Goal: Task Accomplishment & Management: Manage account settings

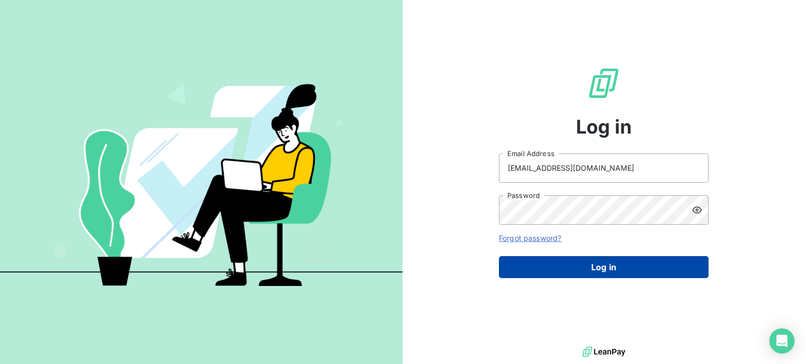
click at [600, 276] on button "Log in" at bounding box center [604, 267] width 210 height 22
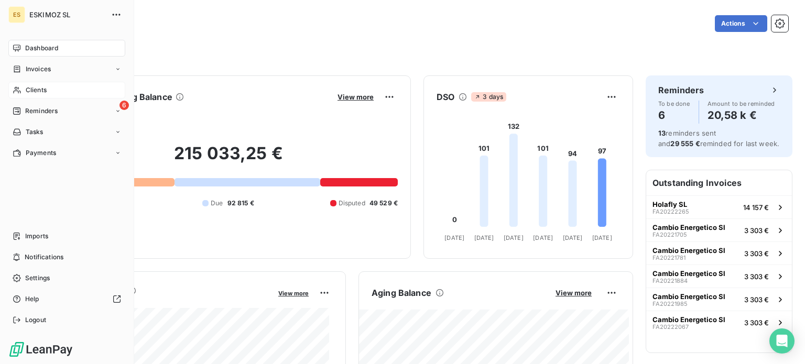
click at [71, 87] on div "Clients" at bounding box center [66, 90] width 117 height 17
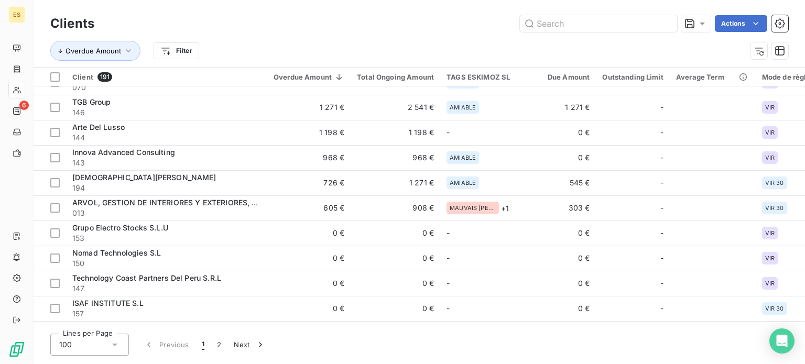
scroll to position [210, 0]
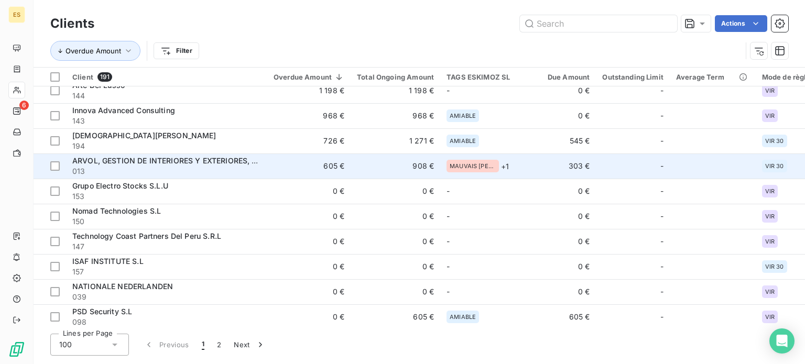
click at [95, 162] on span "ARVOL, GESTION DE INTERIORES Y EXTERIORES, S.L.U" at bounding box center [171, 160] width 198 height 9
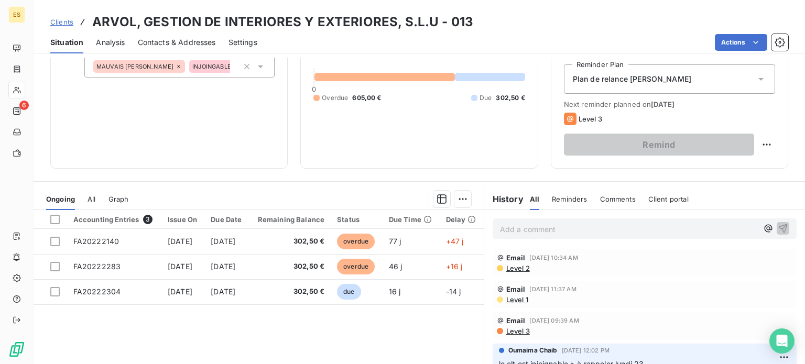
scroll to position [157, 0]
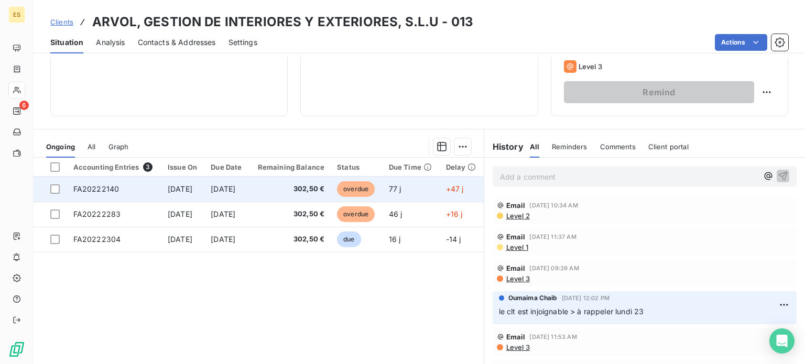
click at [192, 184] on span "[DATE]" at bounding box center [180, 188] width 25 height 9
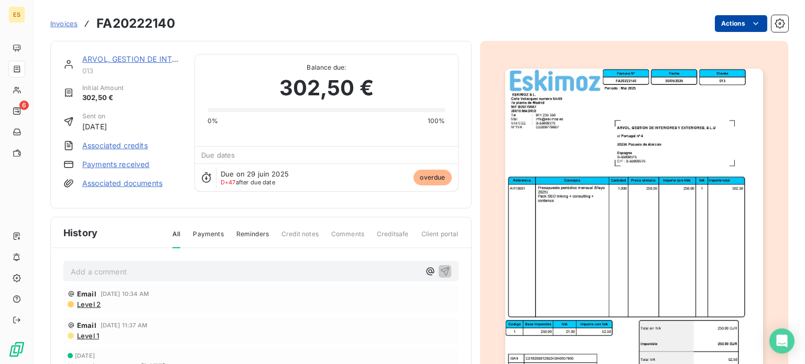
click at [729, 22] on html "ES 6 Invoices FA20222140 Actions ARVOL, GESTION DE INTERIORES Y EXTERIORES, S.L…" at bounding box center [402, 182] width 805 height 364
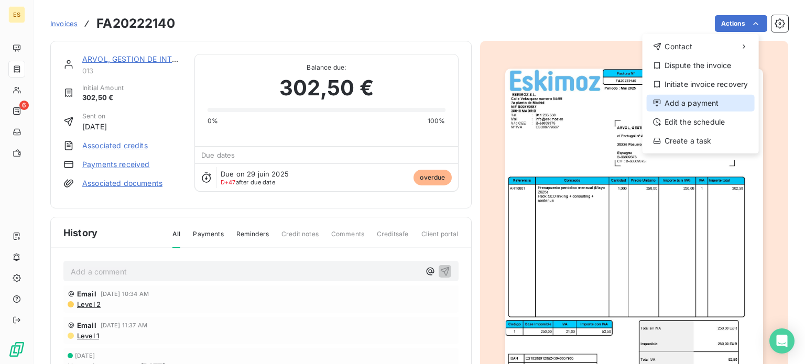
click at [683, 97] on div "Add a payment" at bounding box center [701, 103] width 108 height 17
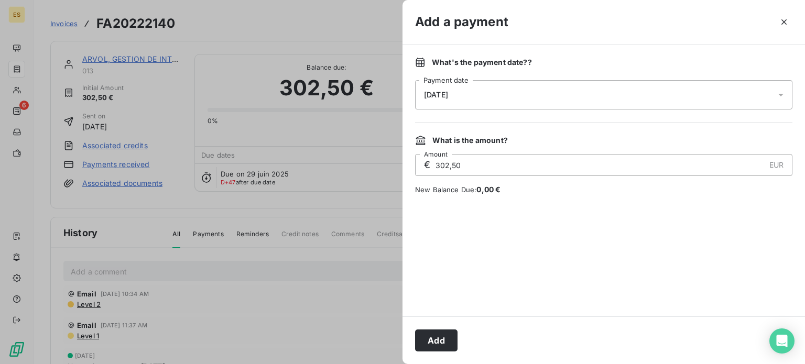
click at [434, 101] on div "[DATE]" at bounding box center [603, 94] width 377 height 29
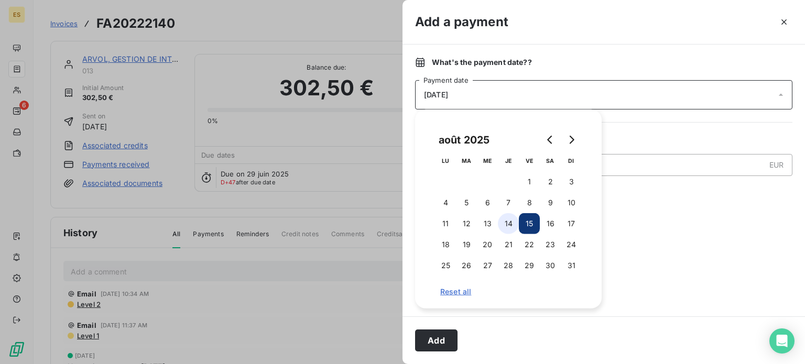
click at [509, 222] on button "14" at bounding box center [508, 223] width 21 height 21
click at [432, 323] on div "Add" at bounding box center [604, 341] width 403 height 48
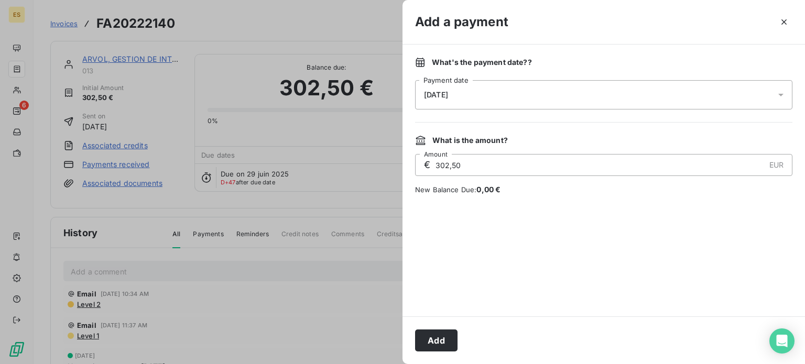
click at [436, 335] on button "Add" at bounding box center [436, 341] width 42 height 22
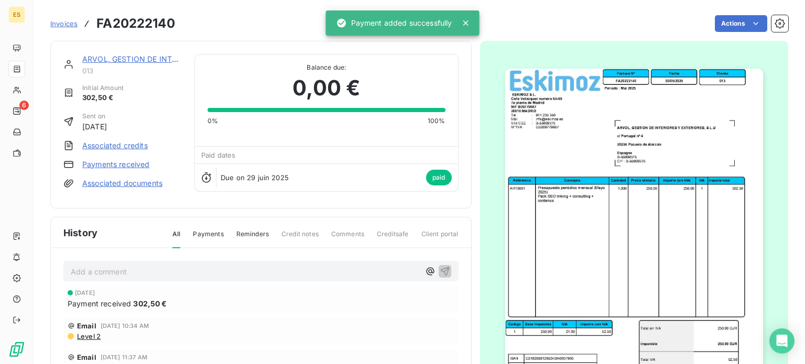
click at [150, 60] on link "ARVOL, GESTION DE INTERIORES Y EXTERIORES, S.L.U" at bounding box center [181, 59] width 198 height 9
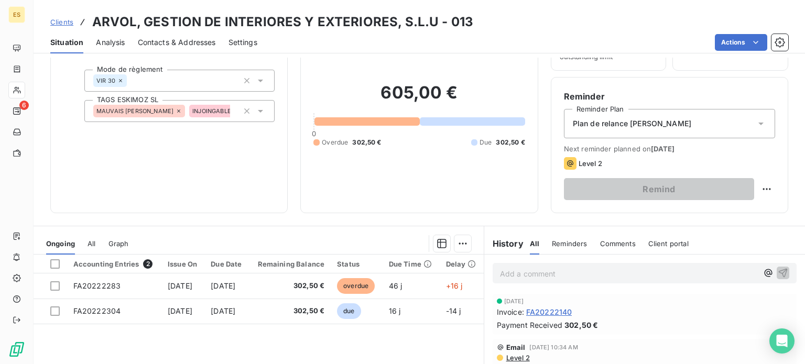
scroll to position [105, 0]
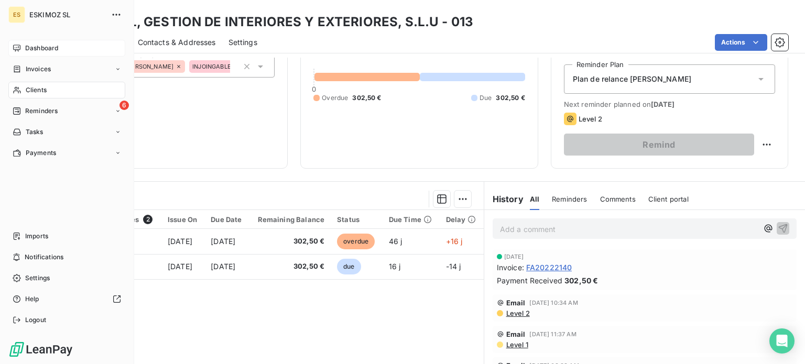
click at [29, 47] on span "Dashboard" at bounding box center [41, 48] width 33 height 9
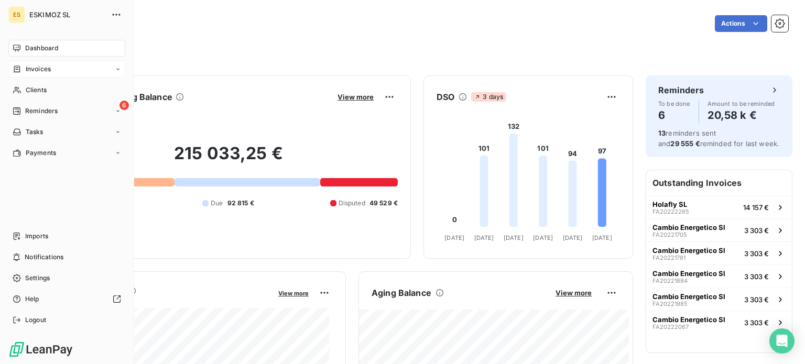
click at [46, 75] on div "Invoices" at bounding box center [66, 69] width 117 height 17
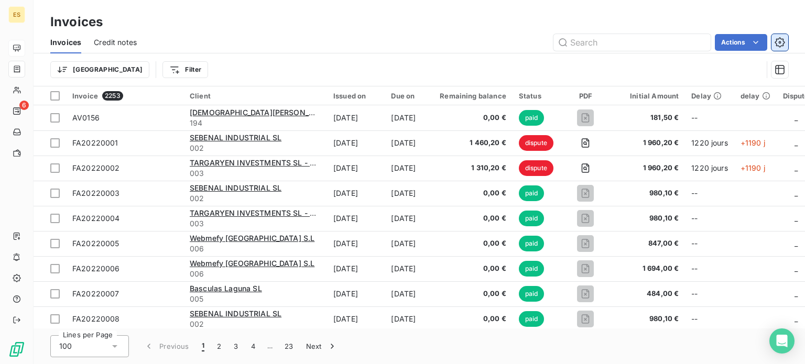
click at [785, 37] on button "button" at bounding box center [780, 42] width 17 height 17
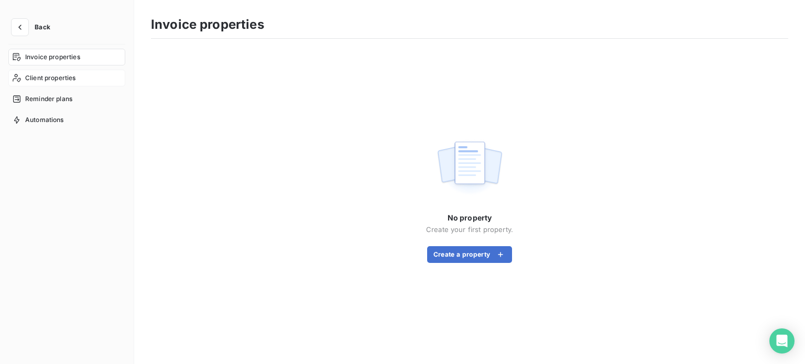
click at [79, 83] on div "Client properties" at bounding box center [66, 78] width 117 height 17
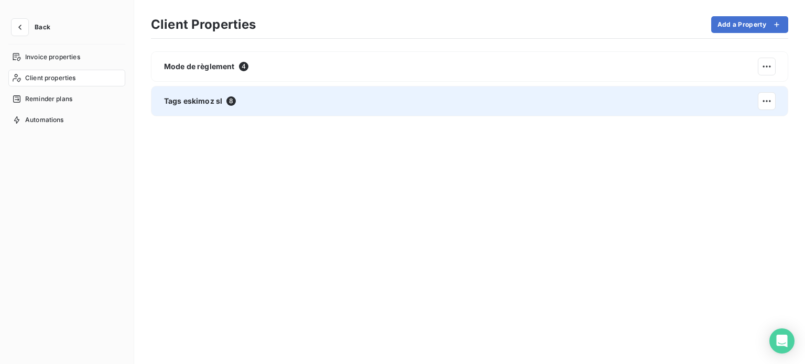
click at [225, 97] on div "Tags eskimoz sl 8" at bounding box center [200, 101] width 72 height 10
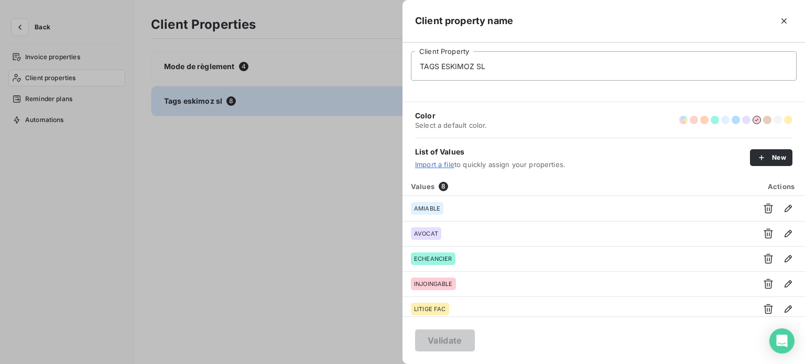
click at [59, 30] on div at bounding box center [402, 182] width 805 height 364
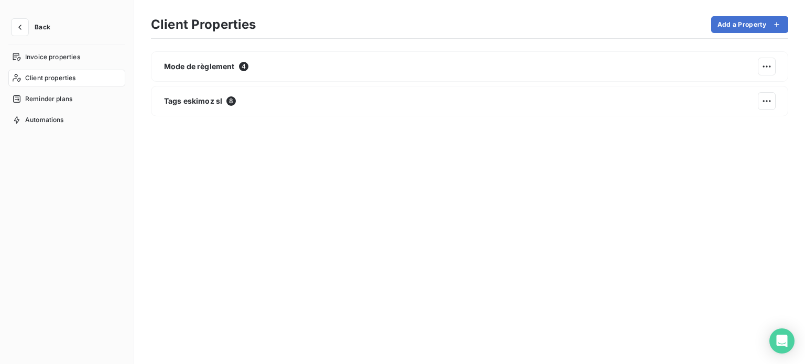
click at [40, 35] on button "Back" at bounding box center [33, 27] width 50 height 17
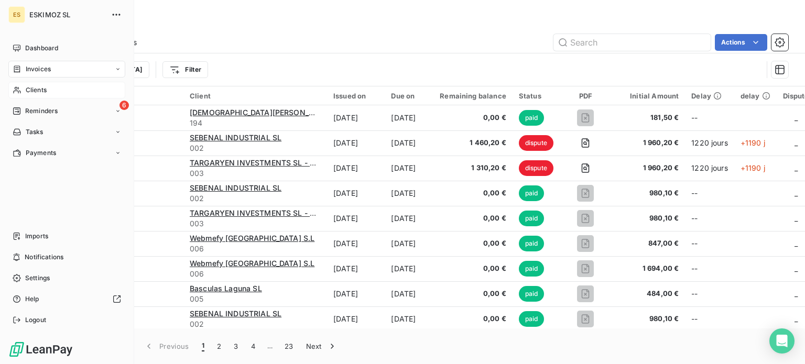
click at [51, 85] on div "Clients" at bounding box center [66, 90] width 117 height 17
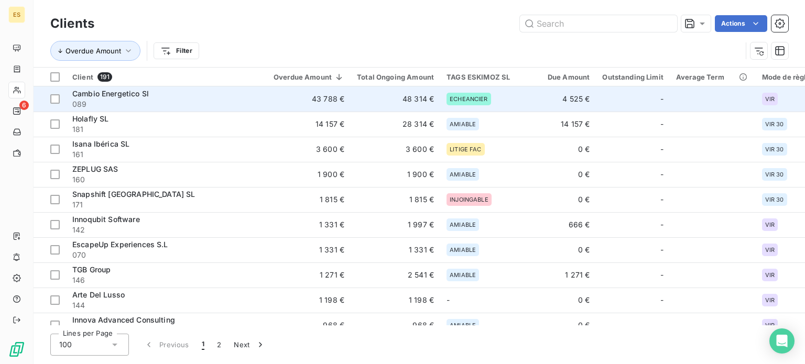
click at [476, 91] on td "ECHEANCIER" at bounding box center [484, 98] width 89 height 25
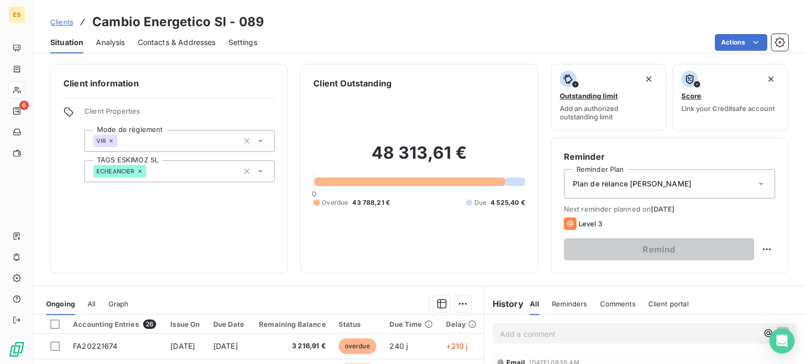
click at [180, 180] on div "ECHEANCIER" at bounding box center [179, 171] width 190 height 22
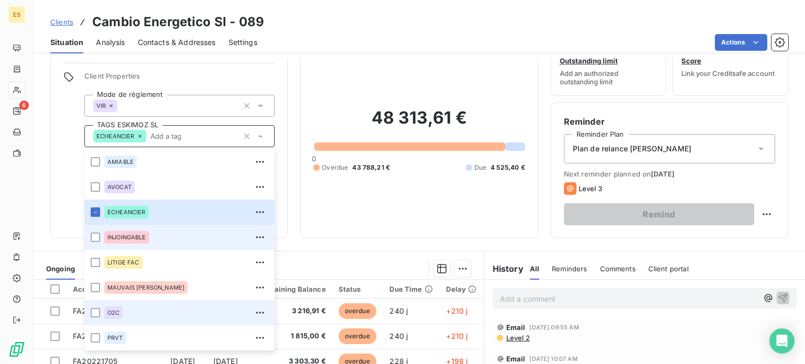
scroll to position [52, 0]
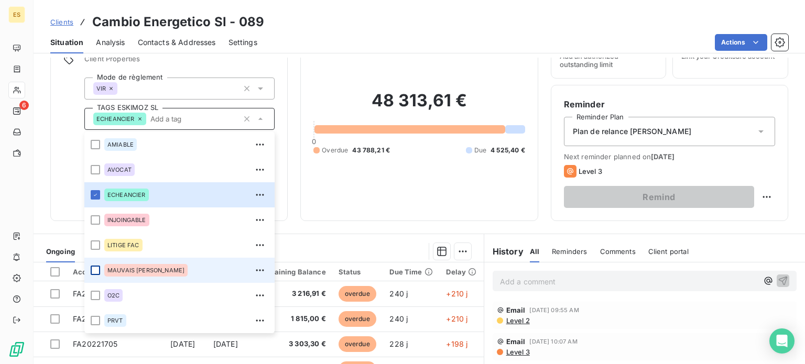
click at [96, 267] on div at bounding box center [95, 270] width 9 height 9
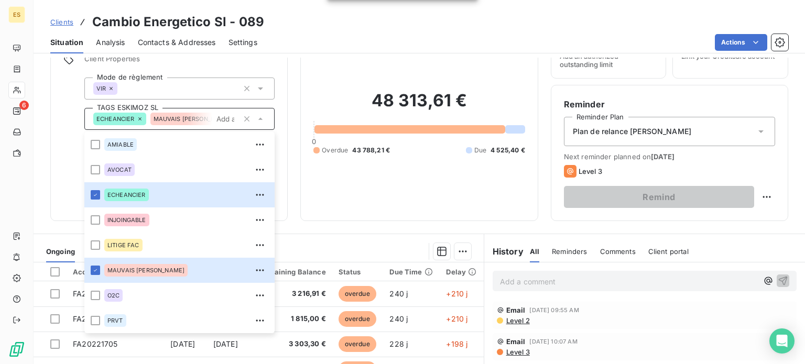
click at [62, 161] on div "Client information Client Properties Mode de règlement VIR TAGS ESKIMOZ SL ECHE…" at bounding box center [168, 117] width 237 height 210
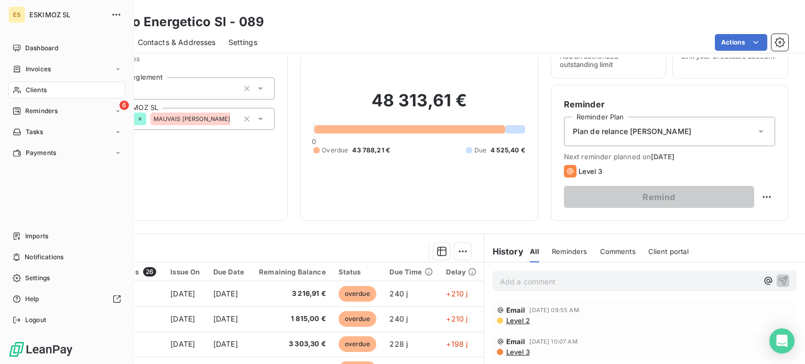
drag, startPoint x: 44, startPoint y: 54, endPoint x: 50, endPoint y: 78, distance: 24.4
click at [44, 54] on div "Dashboard" at bounding box center [66, 48] width 117 height 17
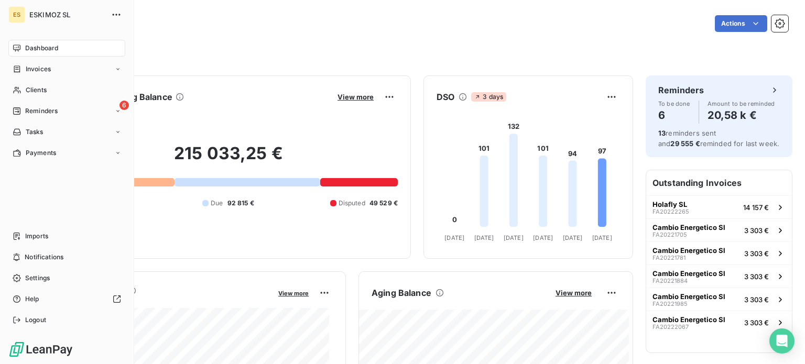
click at [36, 100] on nav "Dashboard Invoices Clients 6 Reminders Tasks Payments" at bounding box center [66, 101] width 117 height 122
drag, startPoint x: 42, startPoint y: 94, endPoint x: 122, endPoint y: 343, distance: 261.9
click at [42, 94] on span "Clients" at bounding box center [36, 89] width 21 height 9
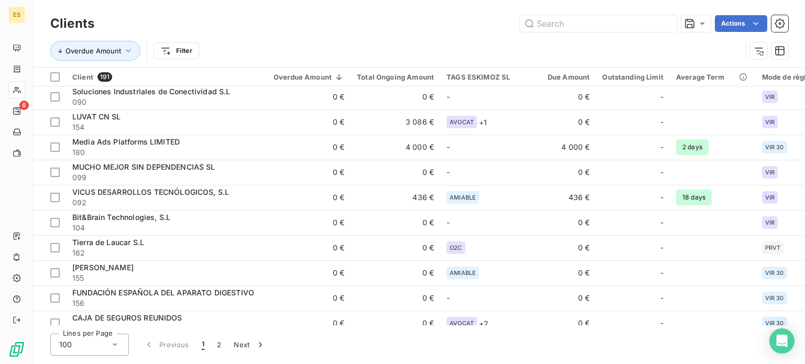
scroll to position [1363, 0]
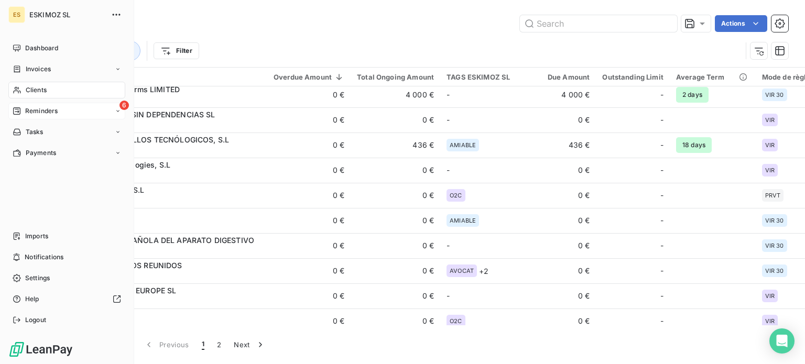
click at [50, 113] on span "Reminders" at bounding box center [41, 110] width 32 height 9
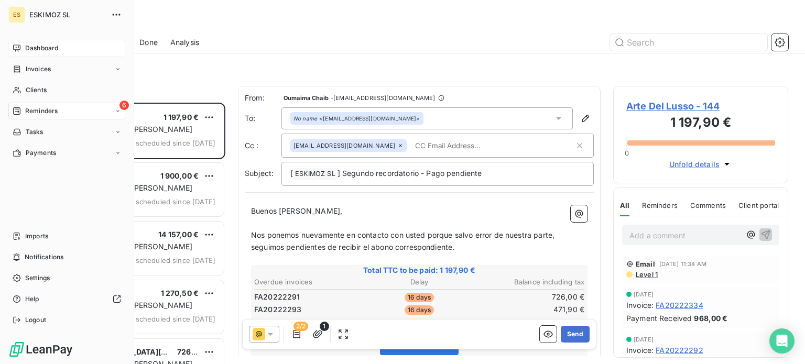
click at [35, 52] on span "Dashboard" at bounding box center [41, 48] width 33 height 9
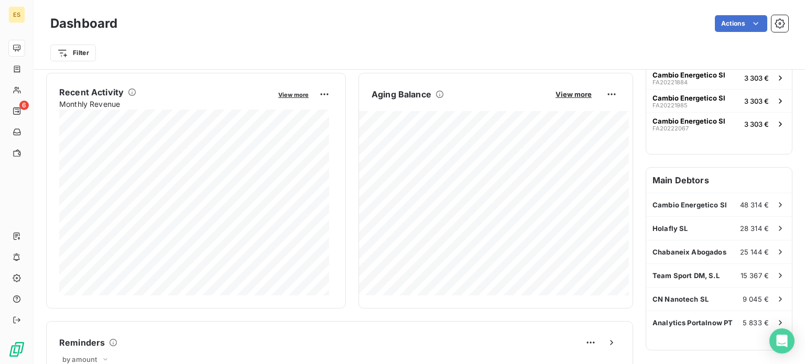
scroll to position [185, 0]
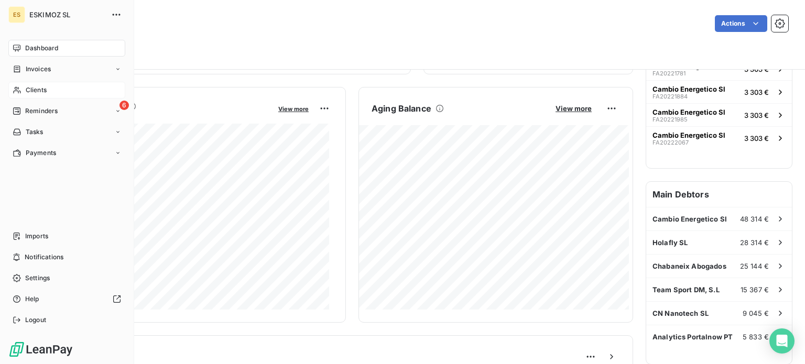
click at [27, 87] on span "Clients" at bounding box center [36, 89] width 21 height 9
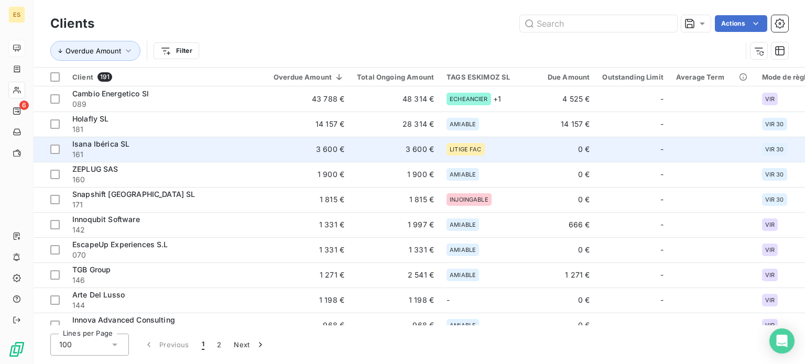
click at [273, 161] on td "3 600 €" at bounding box center [308, 149] width 83 height 25
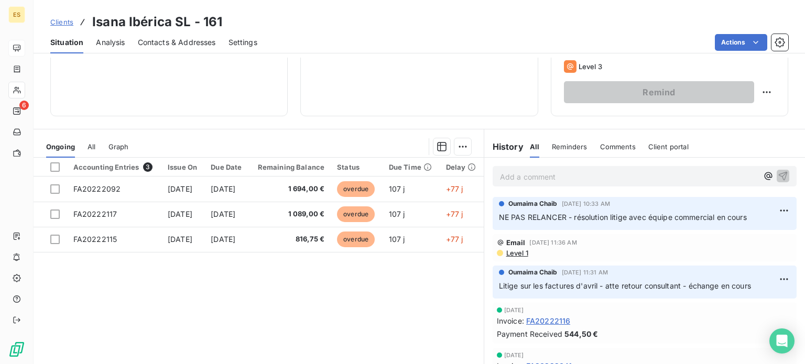
scroll to position [183, 0]
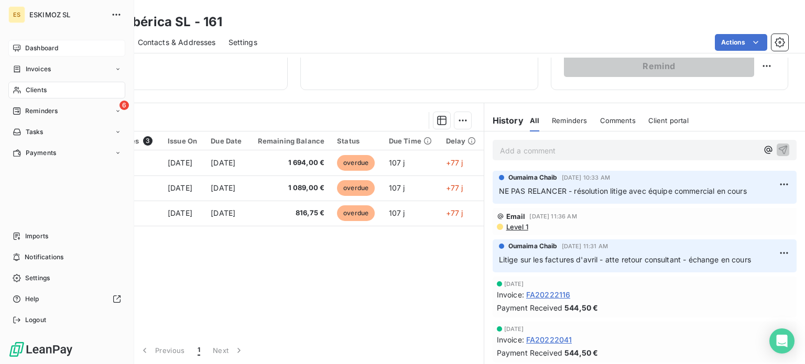
click at [35, 50] on span "Dashboard" at bounding box center [41, 48] width 33 height 9
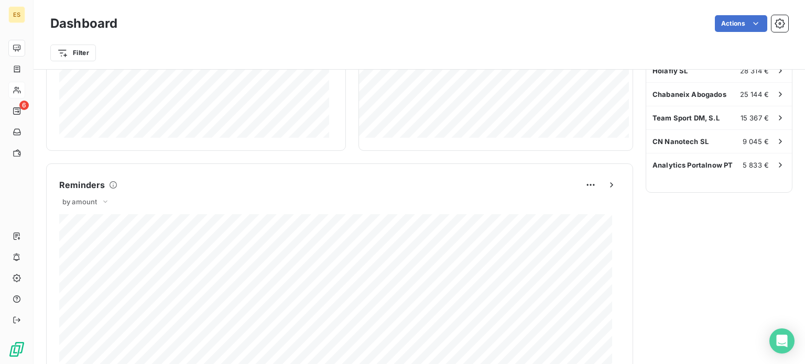
scroll to position [419, 0]
